Goal: Information Seeking & Learning: Learn about a topic

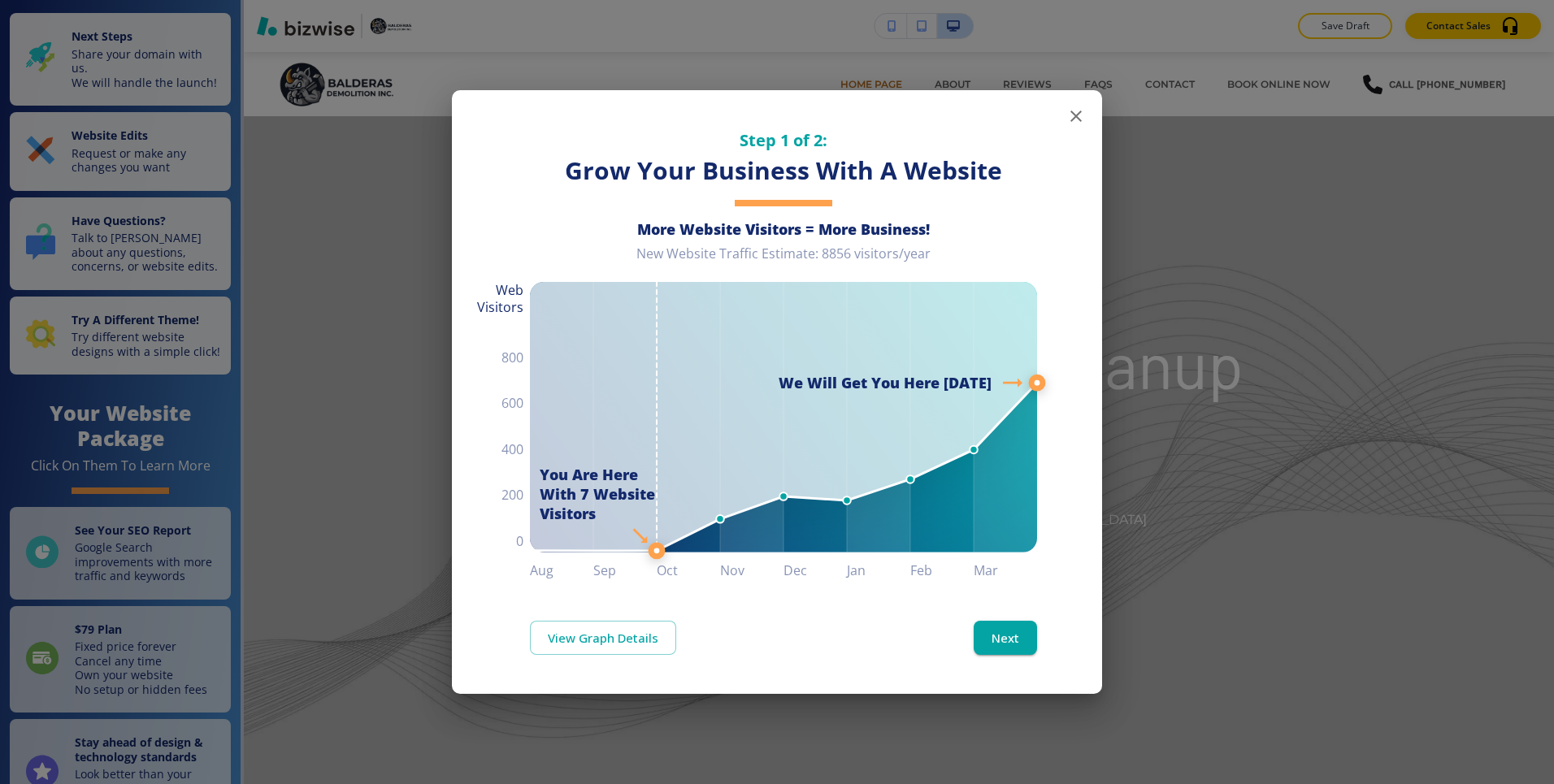
click at [1065, 110] on button "button" at bounding box center [1076, 116] width 32 height 32
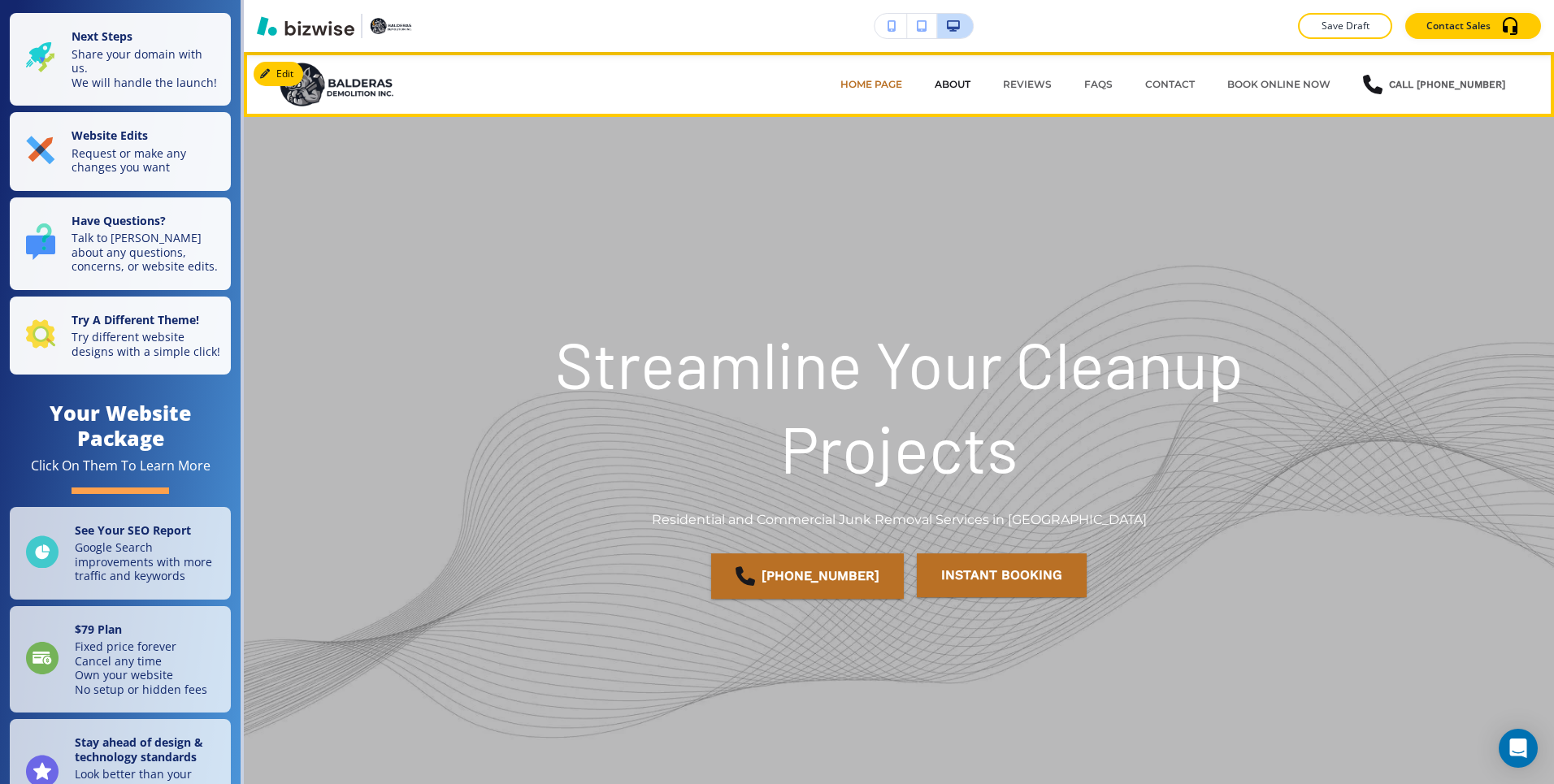
click at [971, 83] on p "ABOUT" at bounding box center [952, 84] width 36 height 15
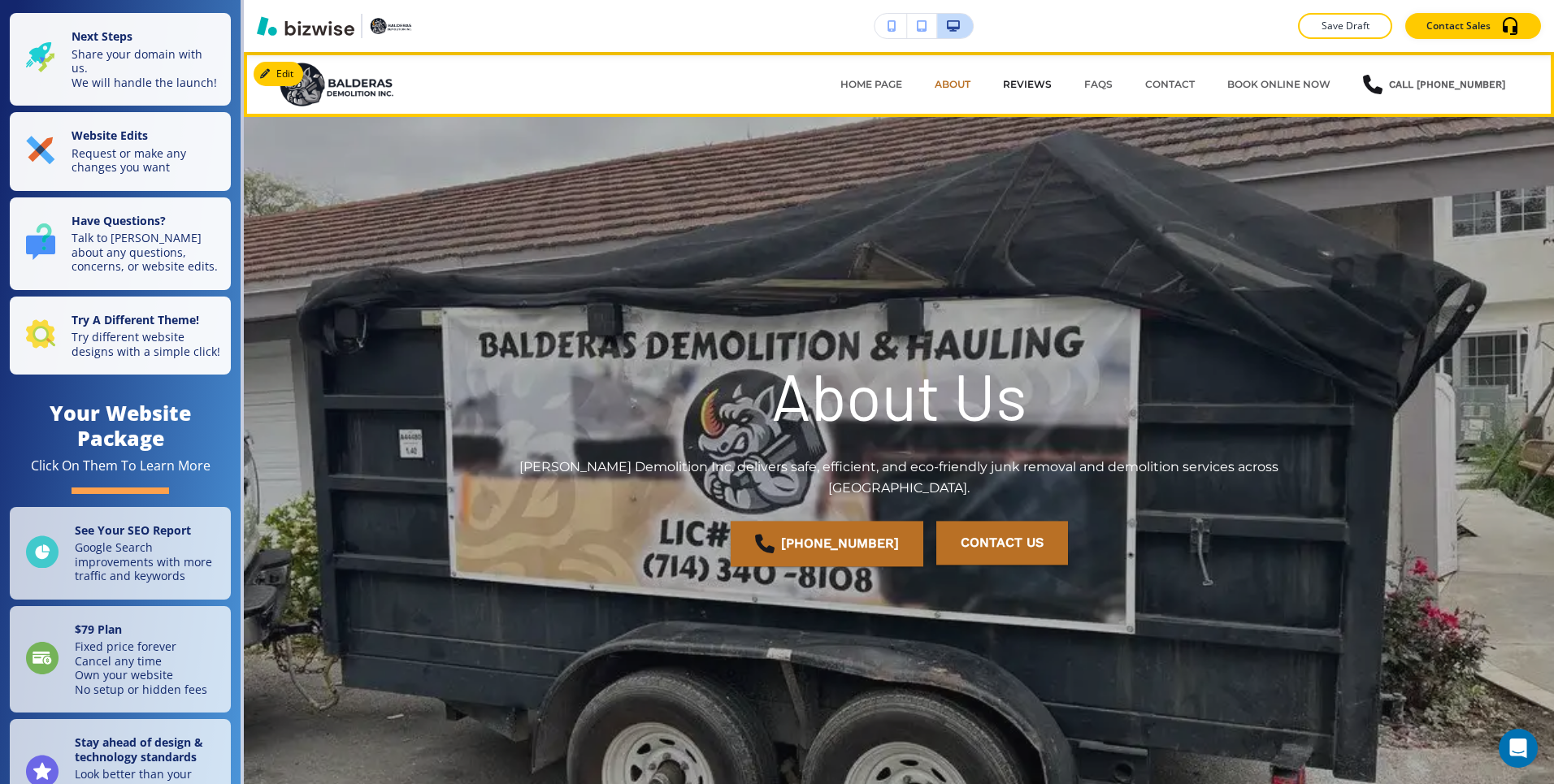
click at [1052, 90] on p "REVIEWS" at bounding box center [1027, 84] width 49 height 15
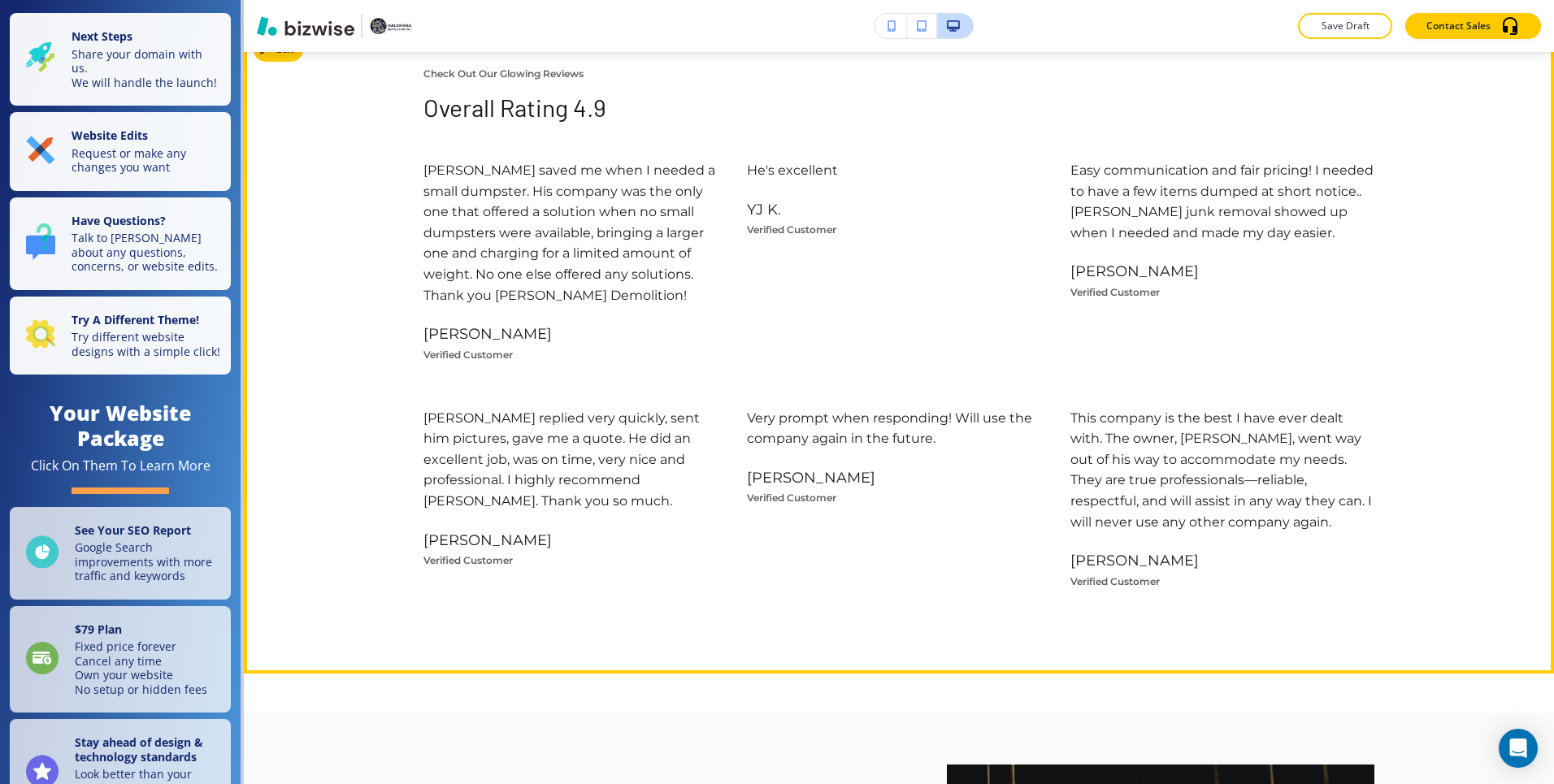
scroll to position [792, 0]
